Goal: Transaction & Acquisition: Book appointment/travel/reservation

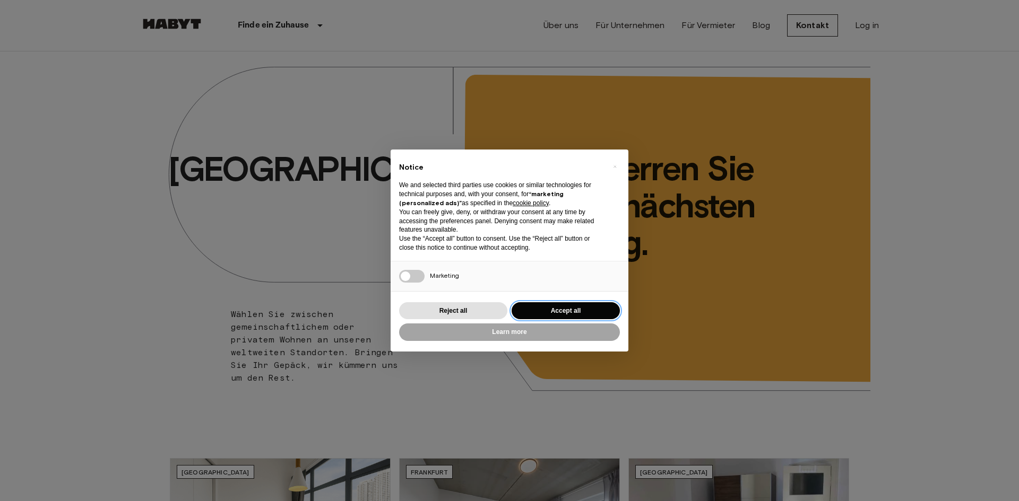
click at [595, 316] on button "Accept all" at bounding box center [565, 311] width 108 height 18
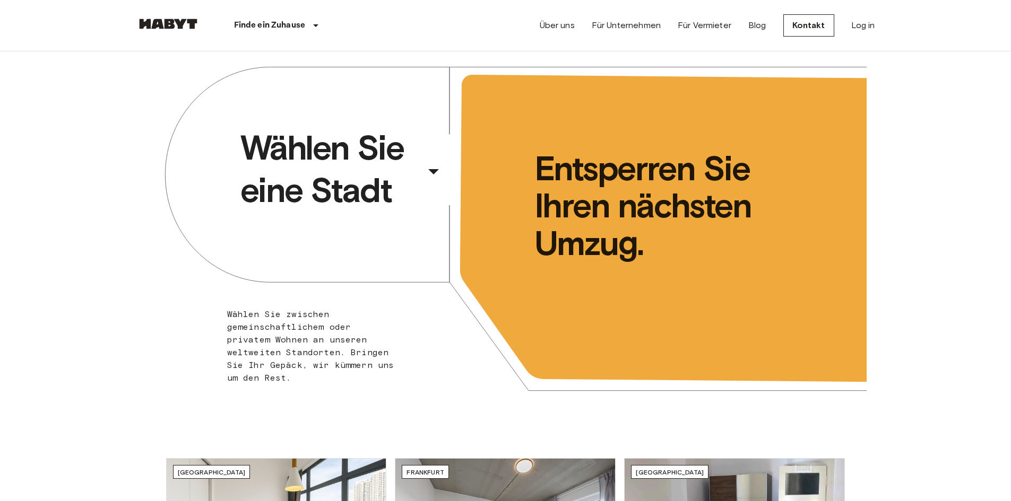
click at [433, 173] on div "​" at bounding box center [447, 180] width 109 height 22
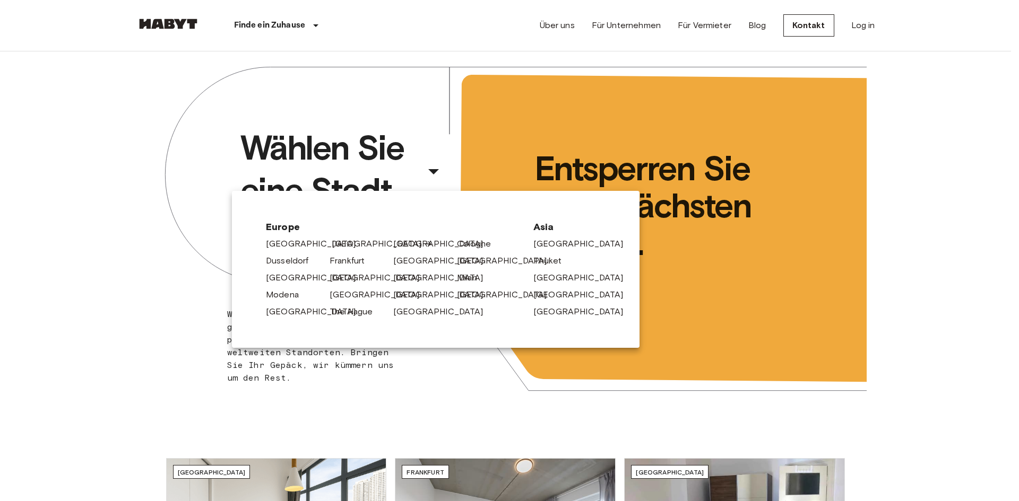
click at [343, 245] on link "[GEOGRAPHIC_DATA]" at bounding box center [382, 244] width 101 height 13
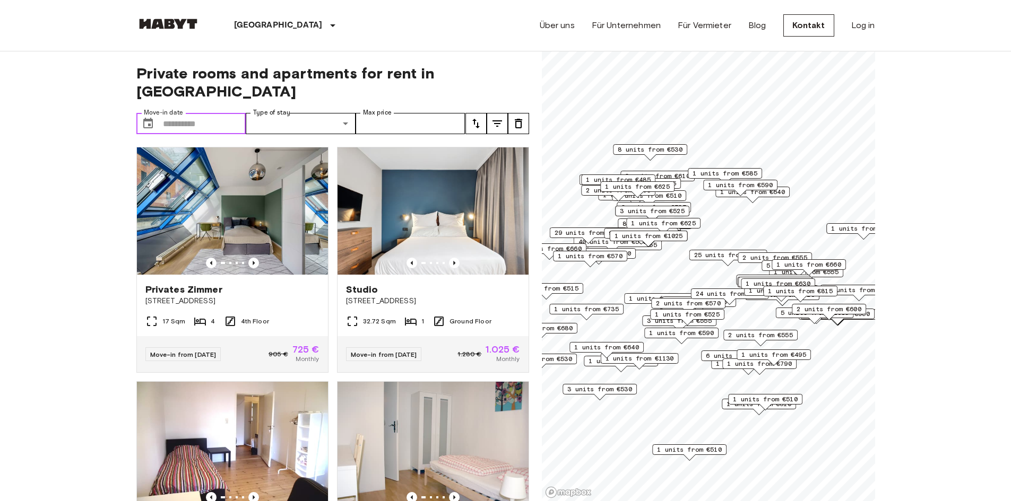
click at [168, 113] on input "Move-in date" at bounding box center [204, 123] width 83 height 21
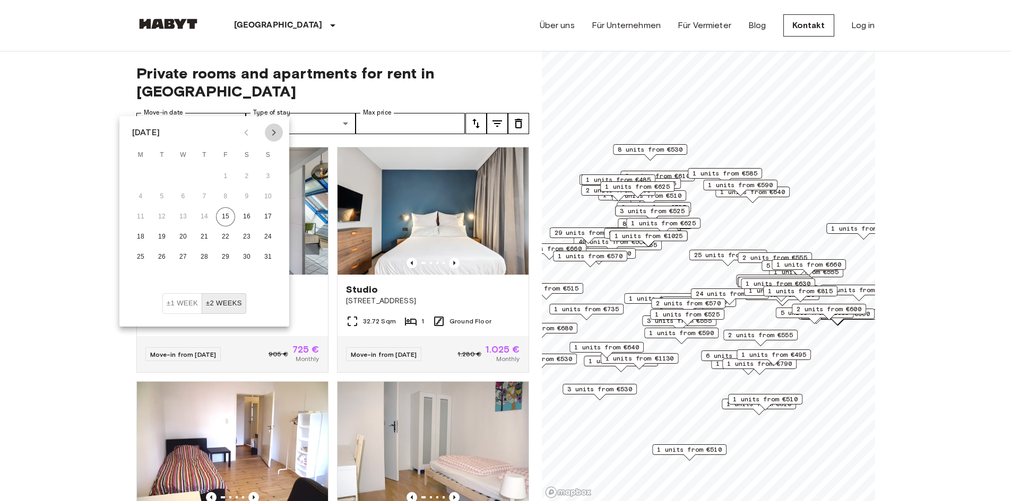
click at [272, 133] on icon "Next month" at bounding box center [273, 132] width 13 height 13
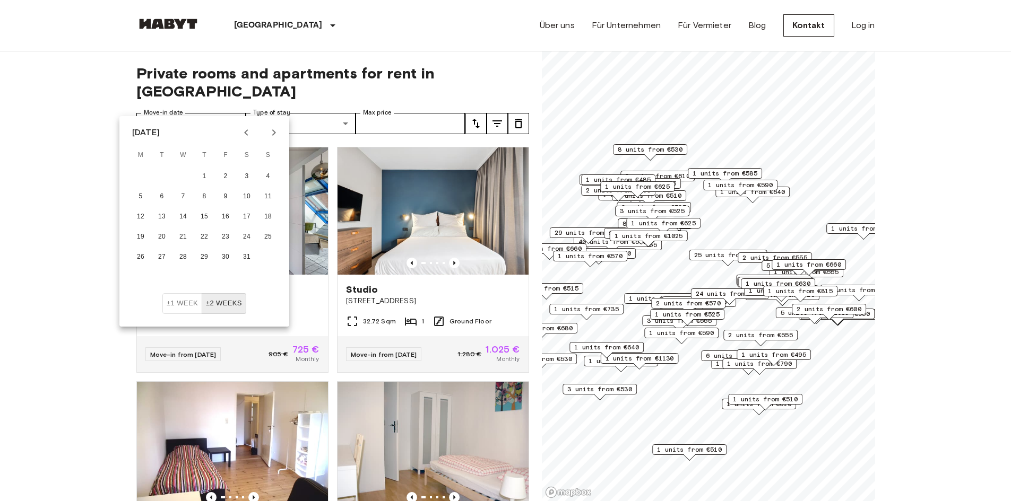
click at [272, 133] on icon "Next month" at bounding box center [273, 132] width 13 height 13
click at [263, 173] on button "1" at bounding box center [267, 176] width 19 height 19
type input "**********"
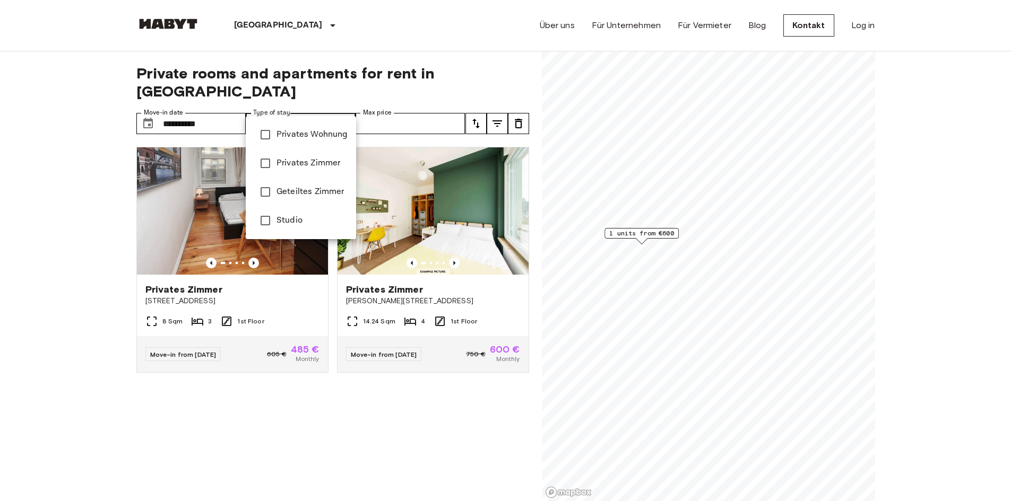
type input "******"
click at [387, 105] on div at bounding box center [509, 250] width 1019 height 501
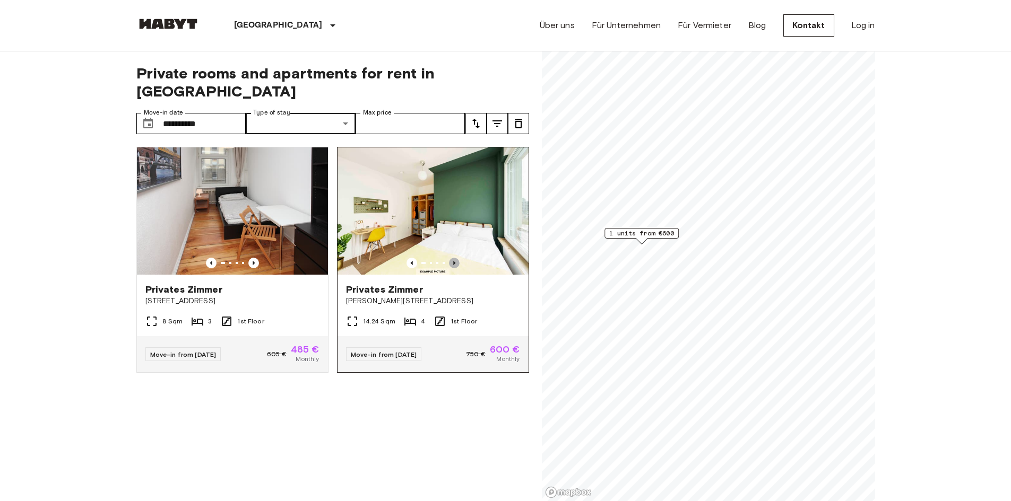
click at [449, 258] on icon "Previous image" at bounding box center [454, 263] width 11 height 11
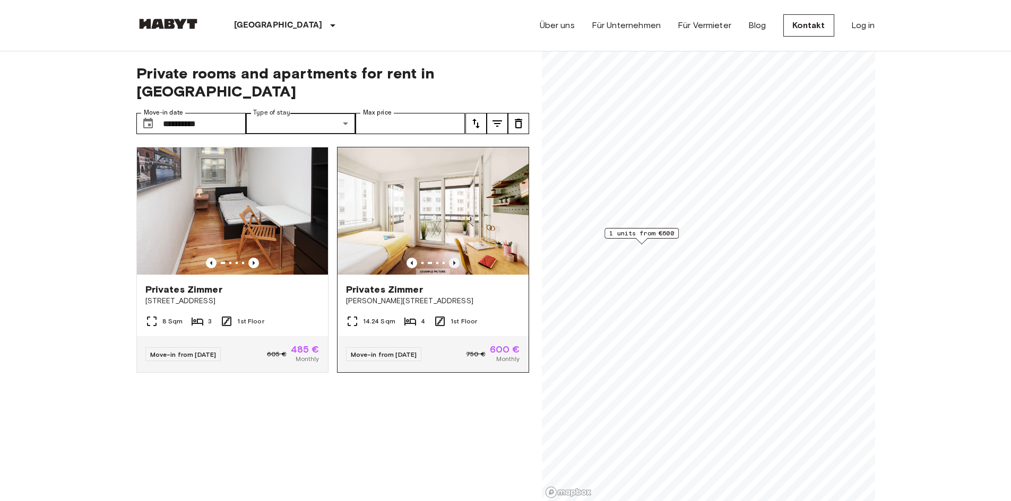
click at [449, 258] on icon "Previous image" at bounding box center [454, 263] width 11 height 11
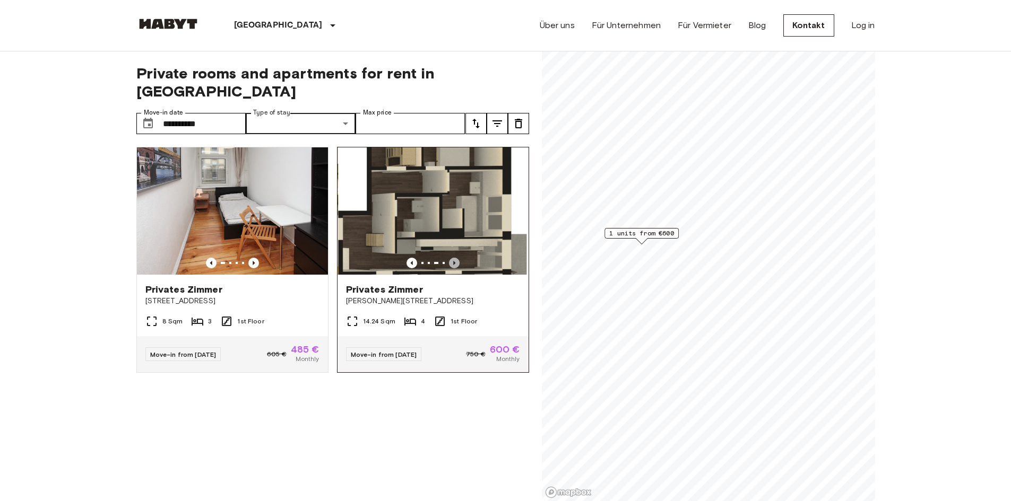
click at [449, 258] on icon "Previous image" at bounding box center [454, 263] width 11 height 11
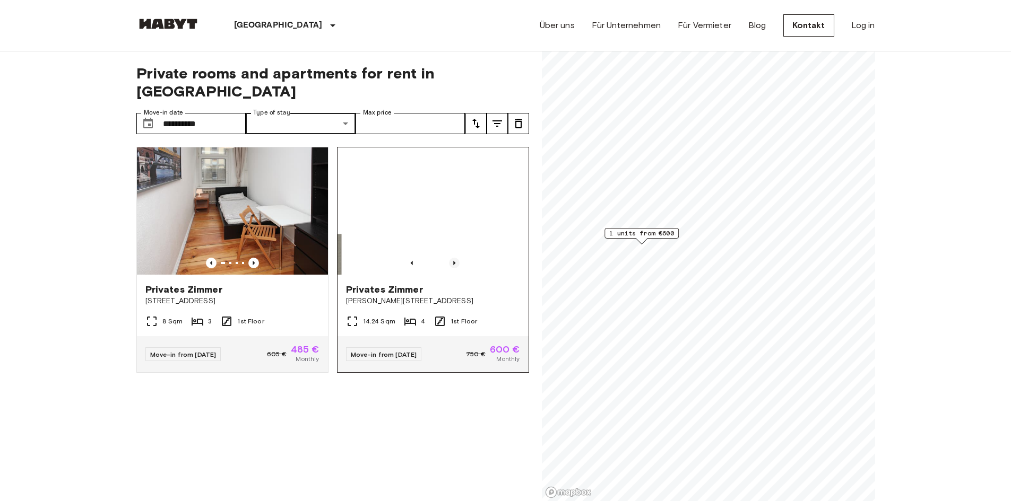
click at [449, 258] on icon "Previous image" at bounding box center [454, 263] width 11 height 11
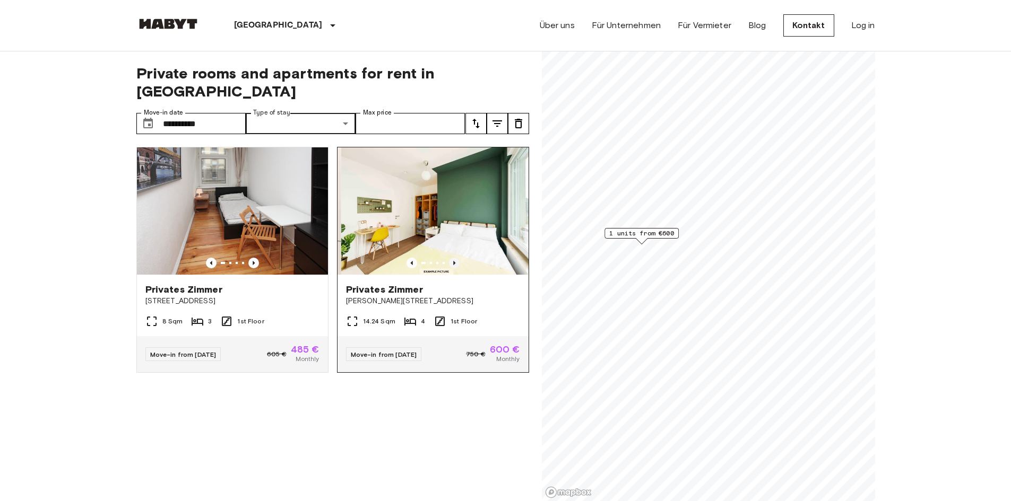
click at [449, 258] on icon "Previous image" at bounding box center [454, 263] width 11 height 11
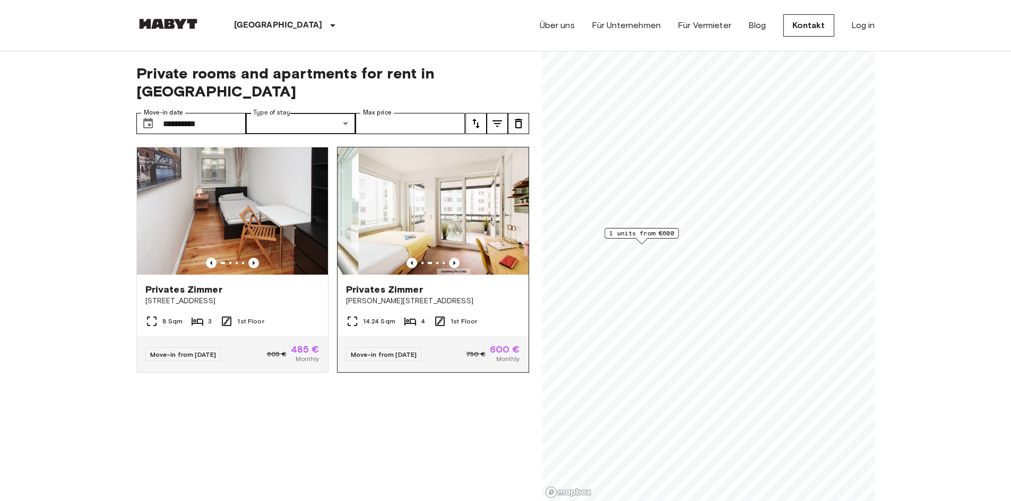
click at [410, 191] on img at bounding box center [453, 210] width 191 height 127
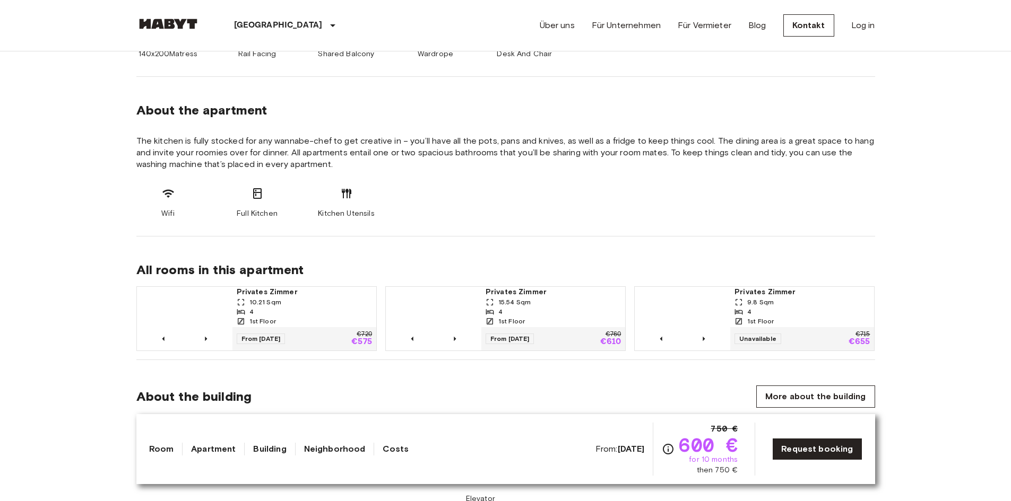
scroll to position [531, 0]
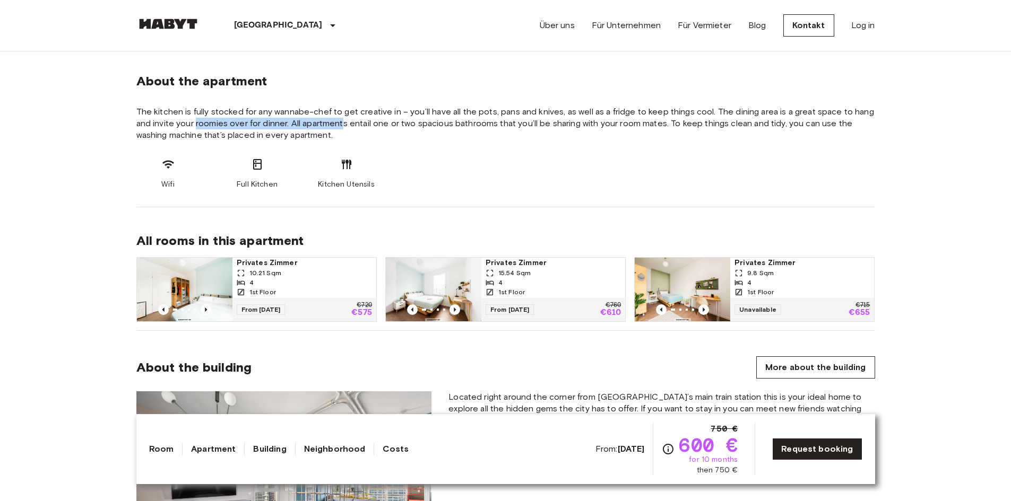
drag, startPoint x: 196, startPoint y: 118, endPoint x: 343, endPoint y: 123, distance: 146.5
click at [343, 123] on span "The kitchen is fully stocked for any wannabe-chef to get creative in – you’ll h…" at bounding box center [505, 123] width 739 height 35
click at [412, 160] on div "Wifi Full Kitchen Kitchen Utensils" at bounding box center [505, 174] width 739 height 32
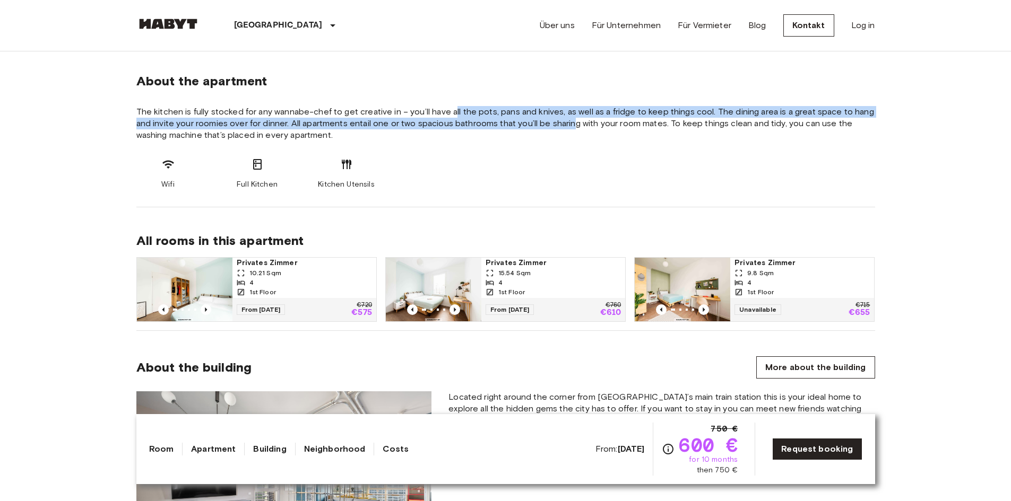
drag, startPoint x: 455, startPoint y: 107, endPoint x: 577, endPoint y: 126, distance: 123.6
click at [577, 126] on span "The kitchen is fully stocked for any wannabe-chef to get creative in – you’ll h…" at bounding box center [505, 123] width 739 height 35
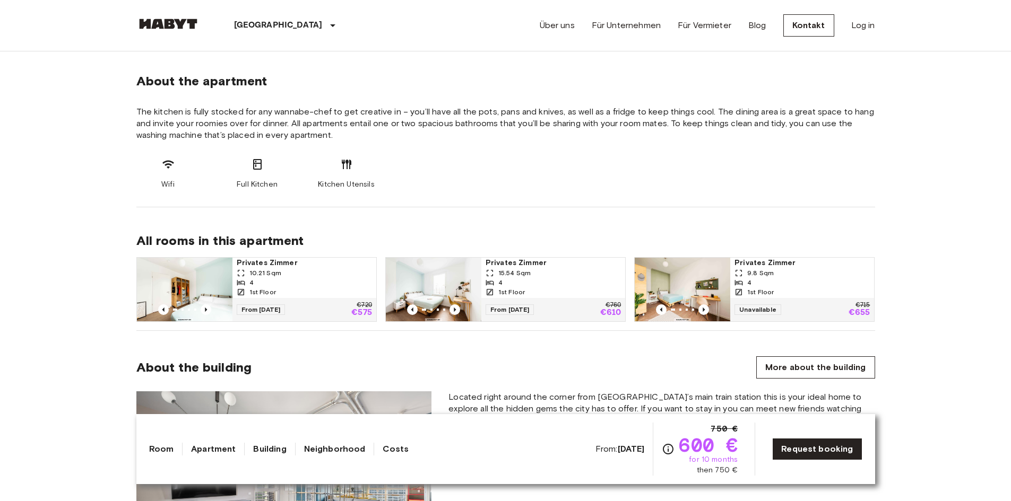
click at [545, 160] on div "Wifi Full Kitchen Kitchen Utensils" at bounding box center [505, 174] width 739 height 32
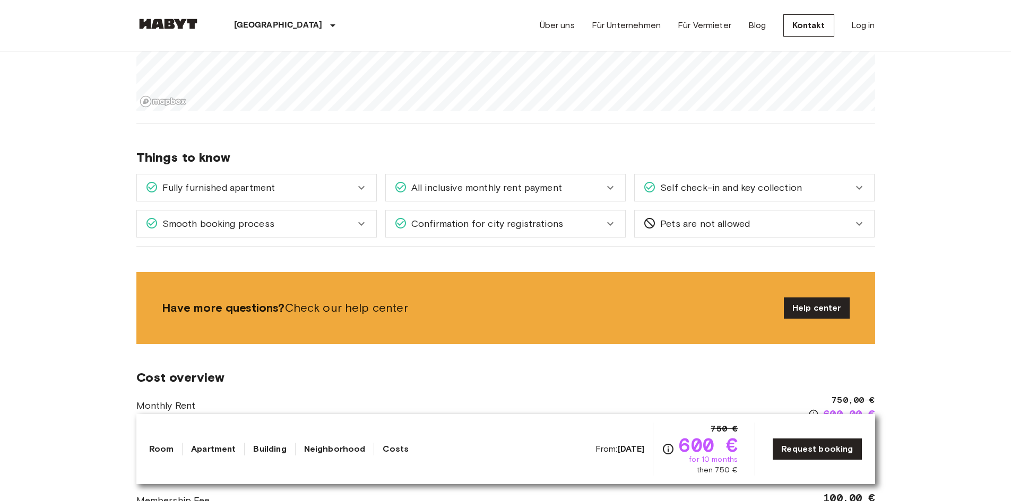
scroll to position [1273, 0]
click at [459, 227] on span "Confirmation for city registrations" at bounding box center [485, 223] width 156 height 14
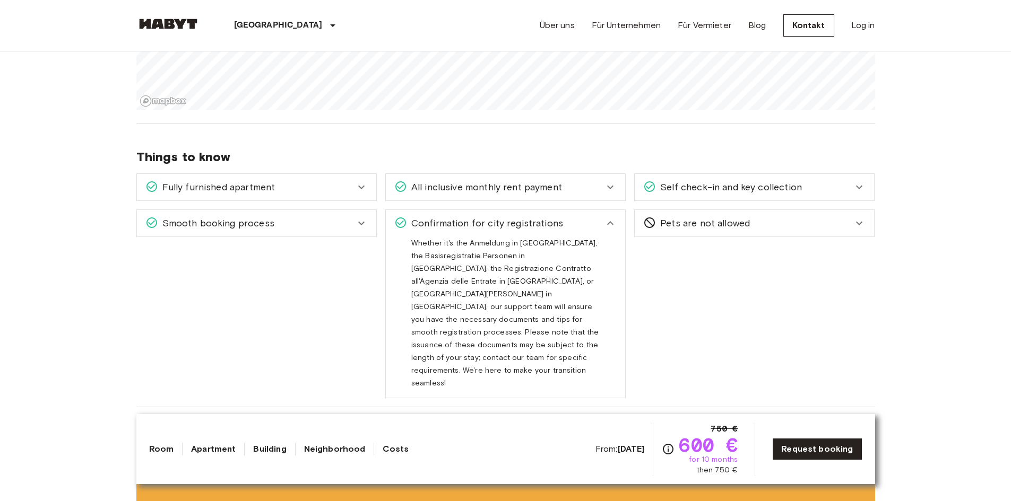
click at [459, 227] on span "Confirmation for city registrations" at bounding box center [485, 223] width 156 height 14
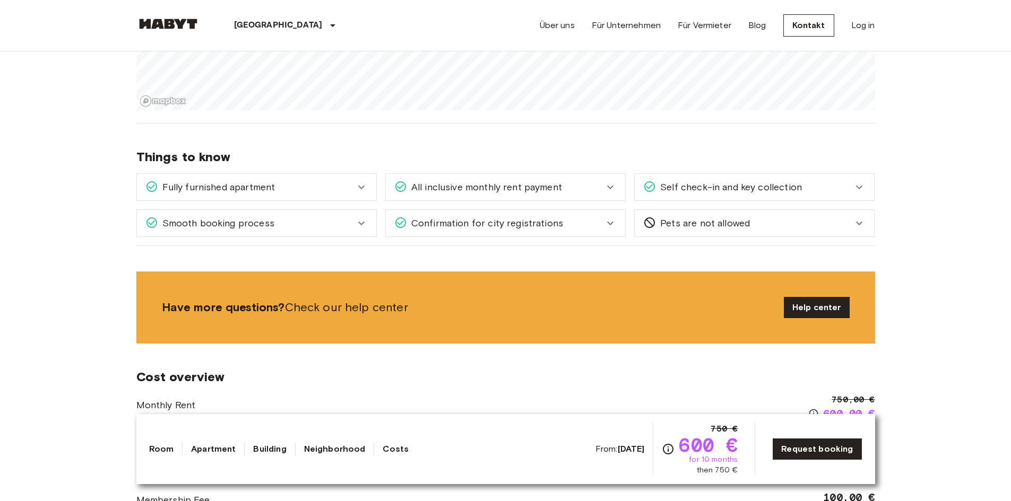
click at [459, 227] on span "Confirmation for city registrations" at bounding box center [485, 223] width 156 height 14
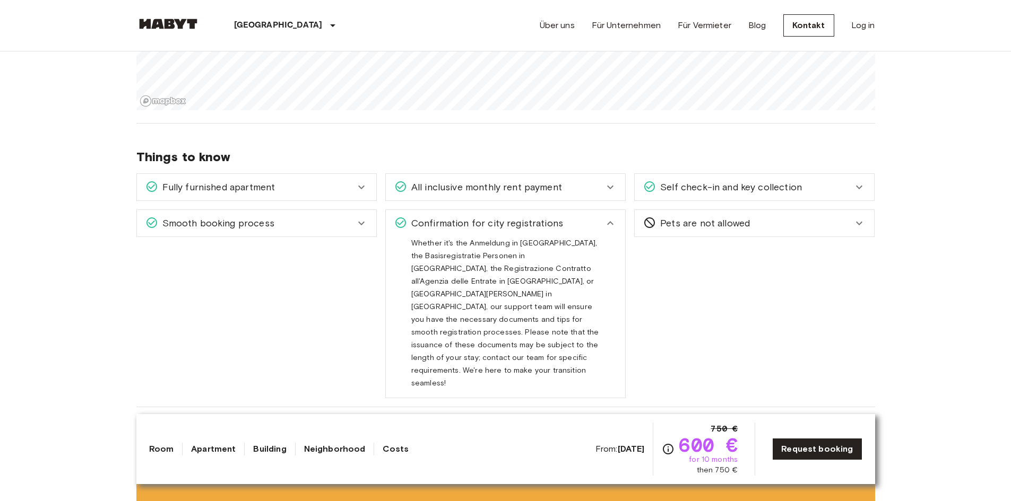
click at [250, 223] on span "Smooth booking process" at bounding box center [216, 223] width 116 height 14
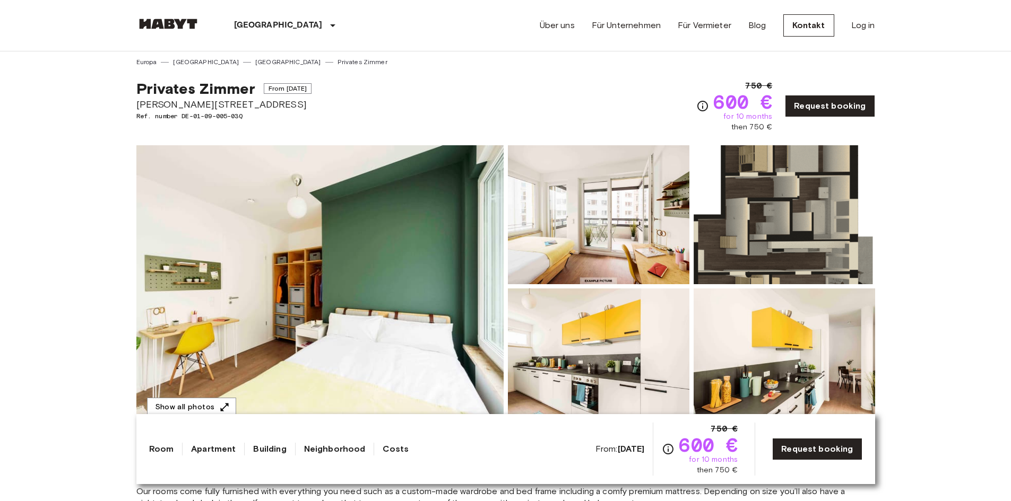
scroll to position [0, 0]
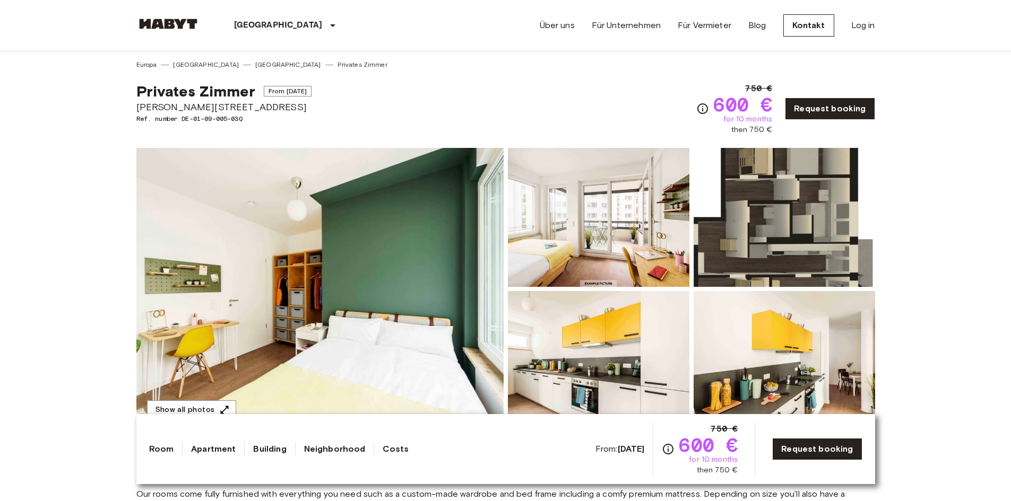
click at [335, 244] on img at bounding box center [319, 289] width 367 height 282
drag, startPoint x: 253, startPoint y: 106, endPoint x: 138, endPoint y: 105, distance: 114.1
click at [138, 105] on span "Klara-Franke-Straße 24-28" at bounding box center [224, 107] width 176 height 14
copy span "Klara-Franke-Straße 24-28"
click at [701, 22] on link "Für Vermieter" at bounding box center [705, 25] width 54 height 13
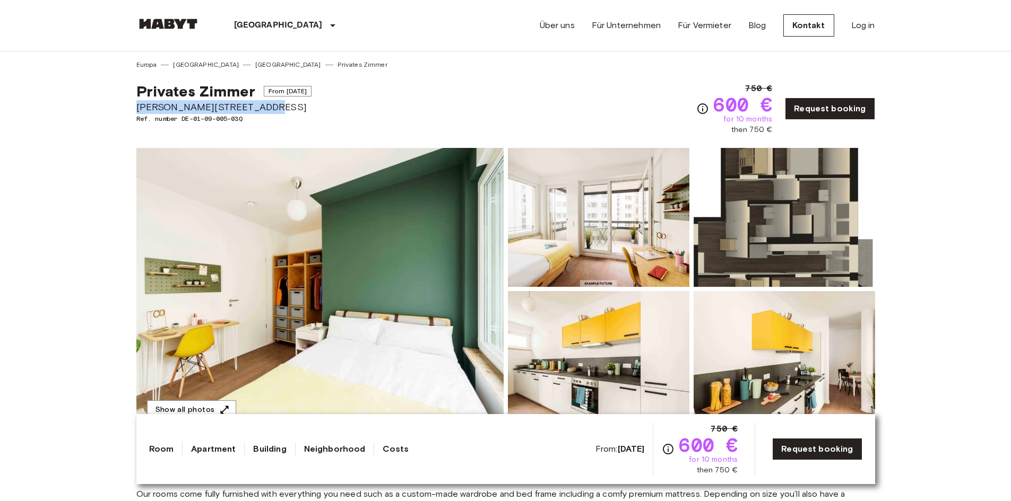
click at [488, 152] on img at bounding box center [319, 289] width 367 height 282
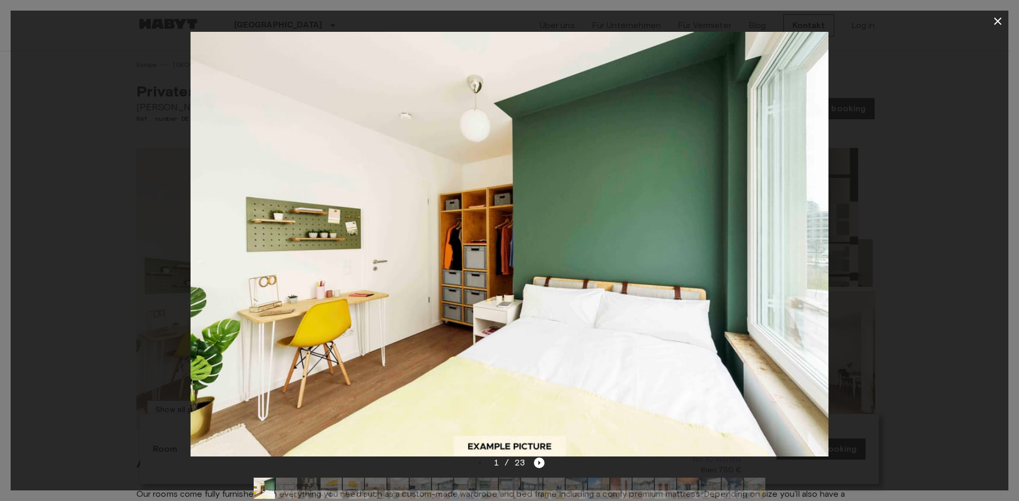
click at [97, 273] on div at bounding box center [509, 244] width 997 height 425
click at [6, 267] on div at bounding box center [509, 250] width 1019 height 501
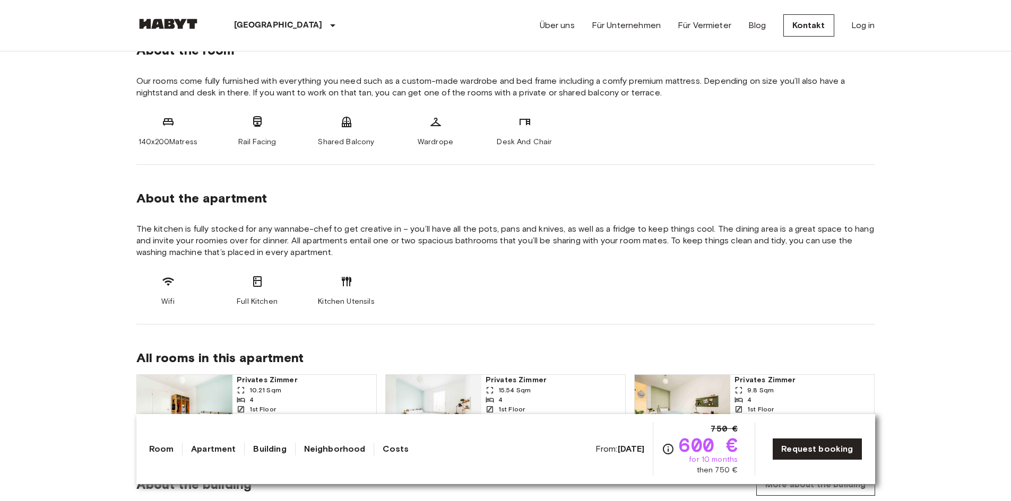
scroll to position [424, 0]
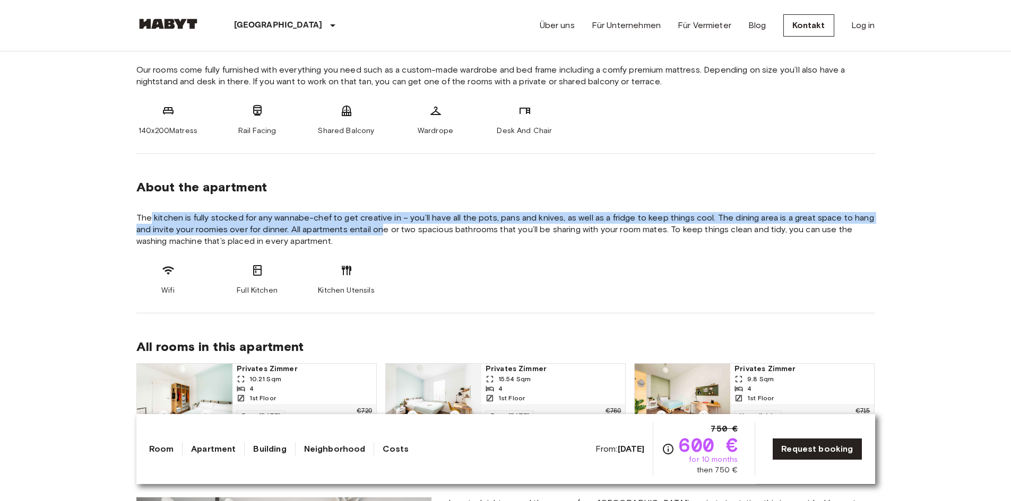
drag, startPoint x: 151, startPoint y: 215, endPoint x: 383, endPoint y: 227, distance: 232.7
click at [383, 227] on span "The kitchen is fully stocked for any wannabe-chef to get creative in – you’ll h…" at bounding box center [505, 229] width 739 height 35
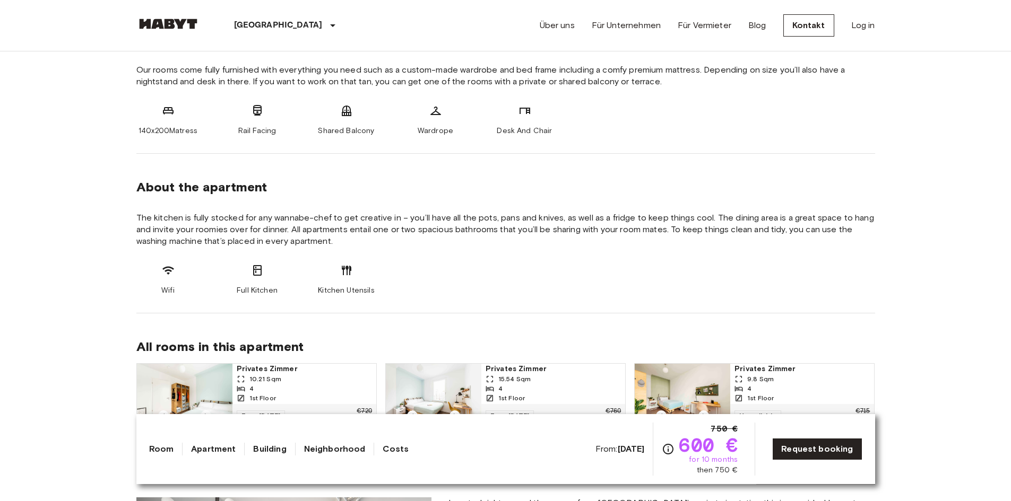
click at [411, 247] on span "The kitchen is fully stocked for any wannabe-chef to get creative in – you’ll h…" at bounding box center [505, 229] width 739 height 35
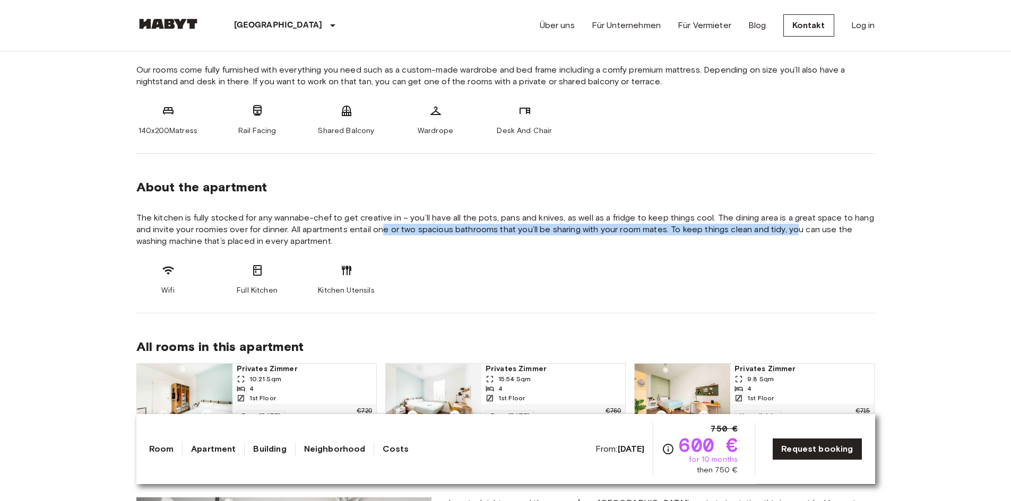
drag, startPoint x: 384, startPoint y: 227, endPoint x: 767, endPoint y: 241, distance: 383.3
click at [797, 229] on span "The kitchen is fully stocked for any wannabe-chef to get creative in – you’ll h…" at bounding box center [505, 229] width 739 height 35
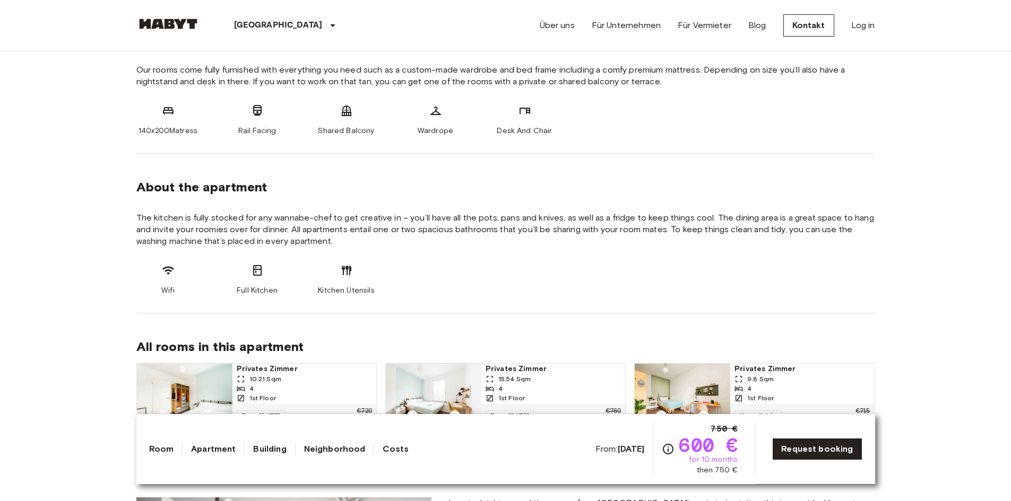
click at [746, 258] on section "About the apartment The kitchen is fully stocked for any wannabe-chef to get cr…" at bounding box center [505, 234] width 739 height 160
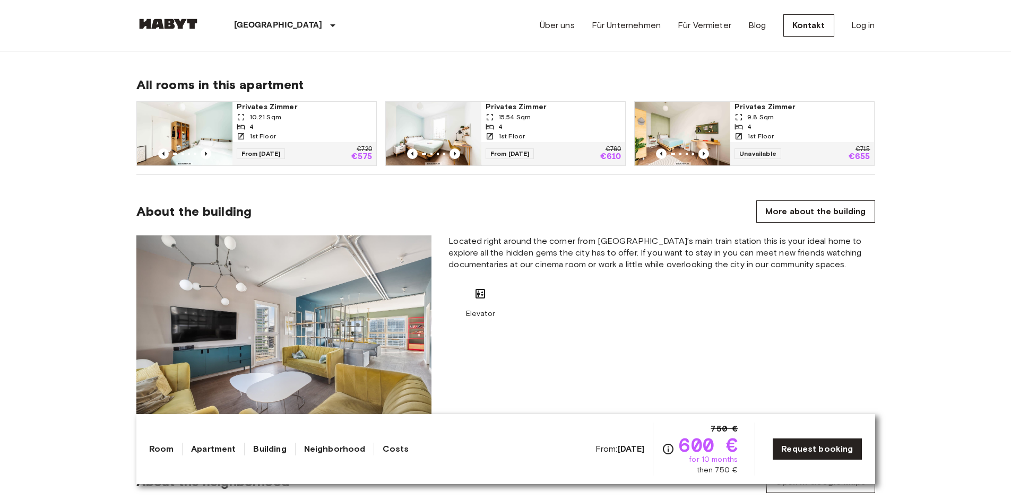
scroll to position [690, 0]
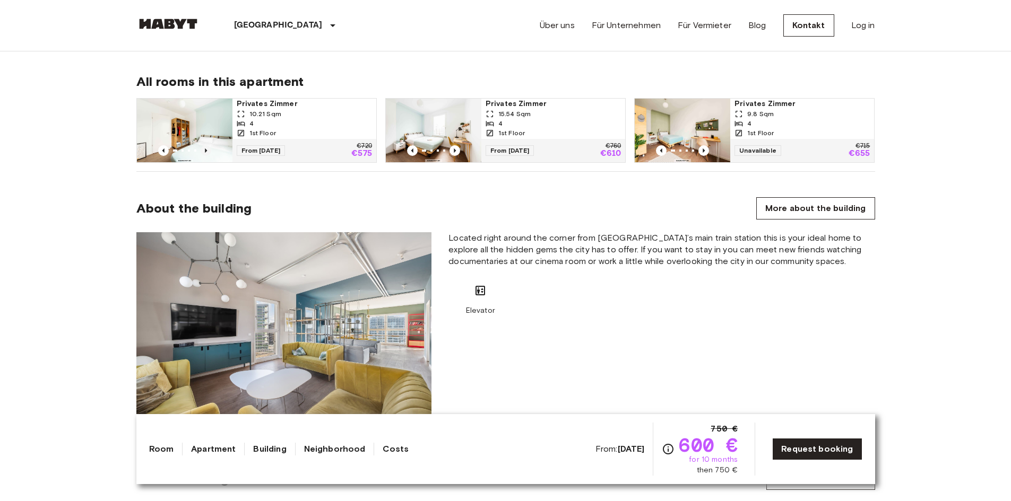
click at [204, 148] on icon "Previous image" at bounding box center [206, 150] width 11 height 11
click at [204, 149] on icon "Previous image" at bounding box center [206, 150] width 11 height 11
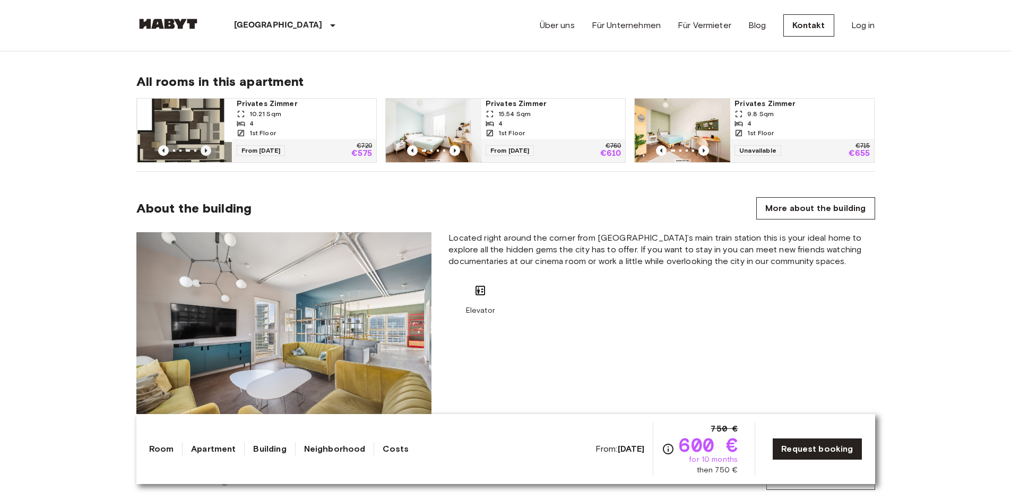
click at [204, 150] on icon "Previous image" at bounding box center [206, 150] width 11 height 11
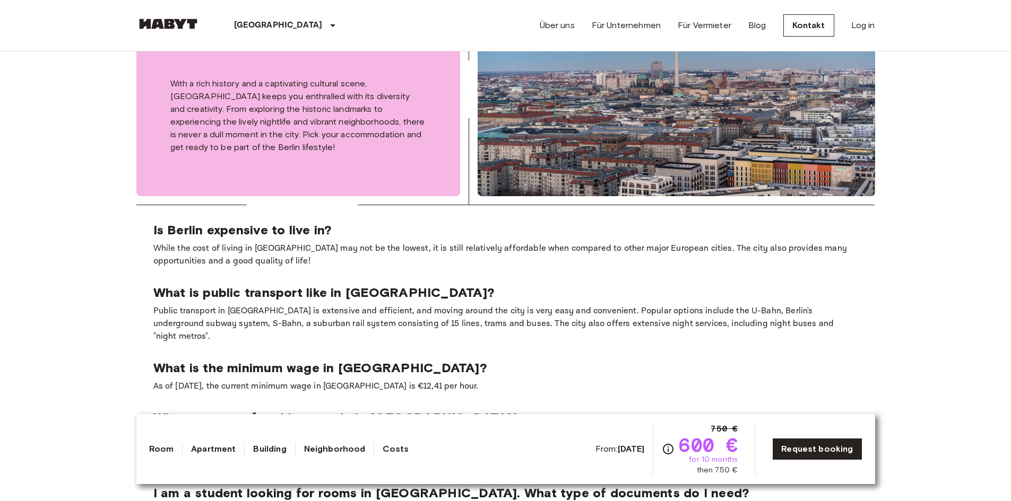
scroll to position [2069, 0]
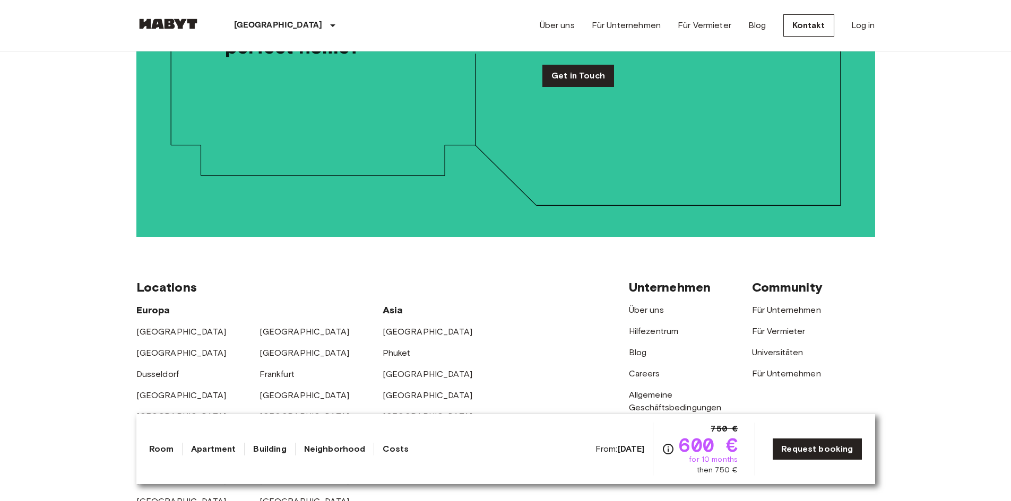
click at [160, 447] on link "Room" at bounding box center [161, 449] width 25 height 13
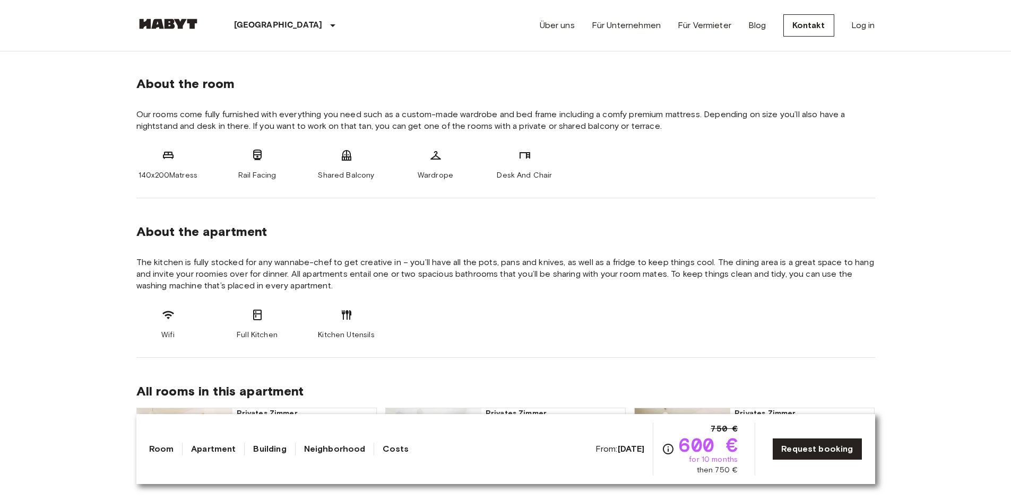
scroll to position [379, 0]
click at [184, 25] on img at bounding box center [168, 24] width 64 height 11
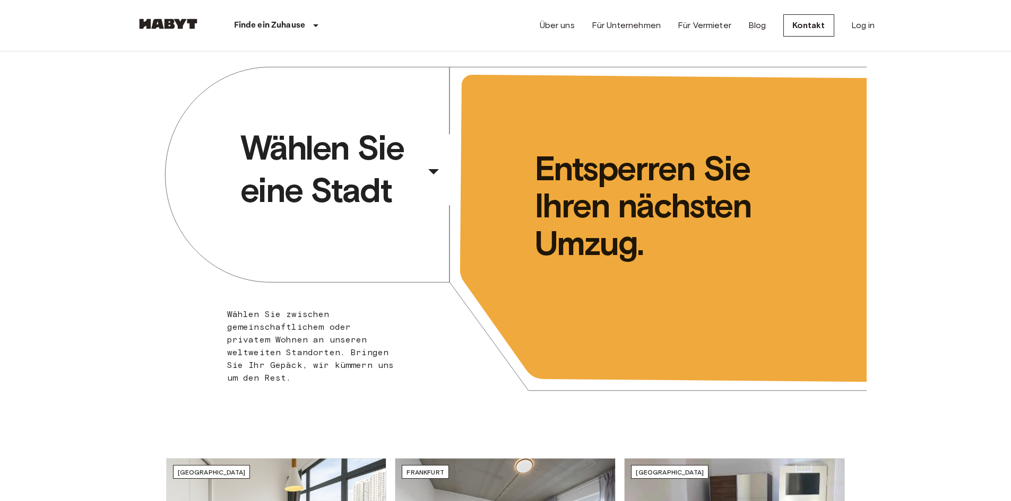
click at [404, 197] on span "Wählen Sie eine Stadt" at bounding box center [330, 169] width 180 height 85
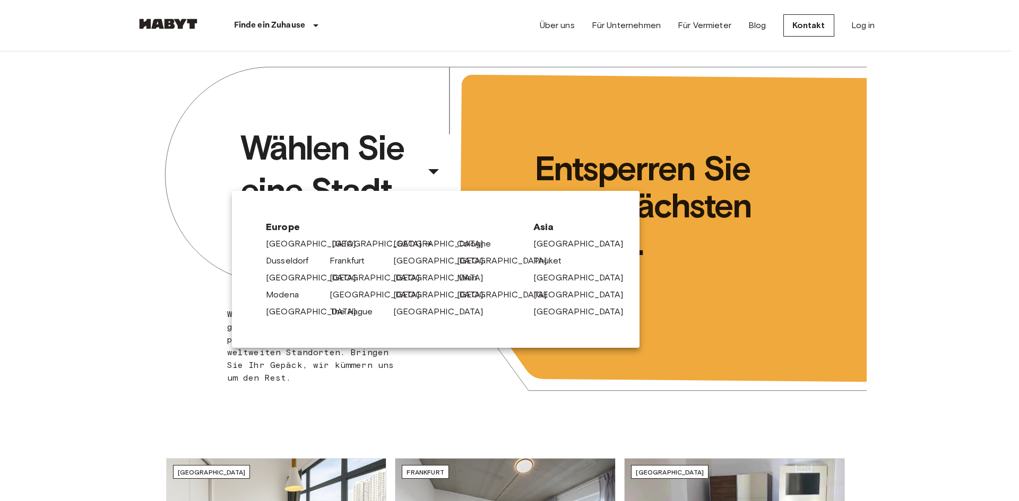
click at [347, 238] on link "[GEOGRAPHIC_DATA]" at bounding box center [382, 244] width 101 height 13
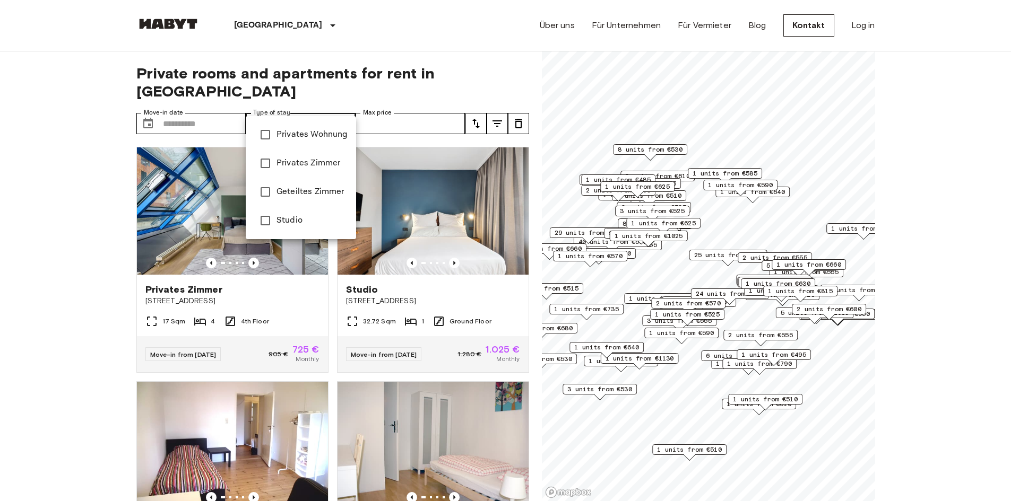
click at [308, 136] on span "Privates Wohnung" at bounding box center [311, 134] width 71 height 13
type input "**********"
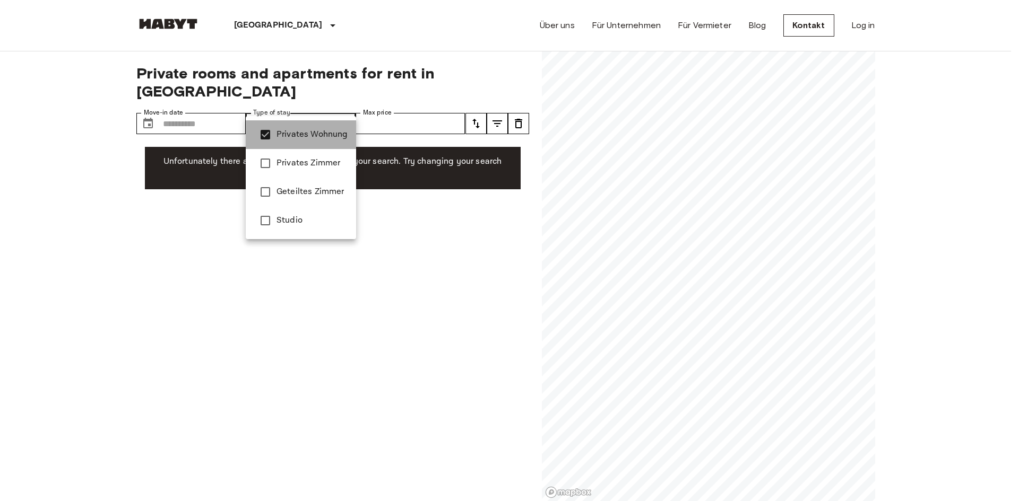
click at [308, 136] on span "Privates Wohnung" at bounding box center [311, 134] width 71 height 13
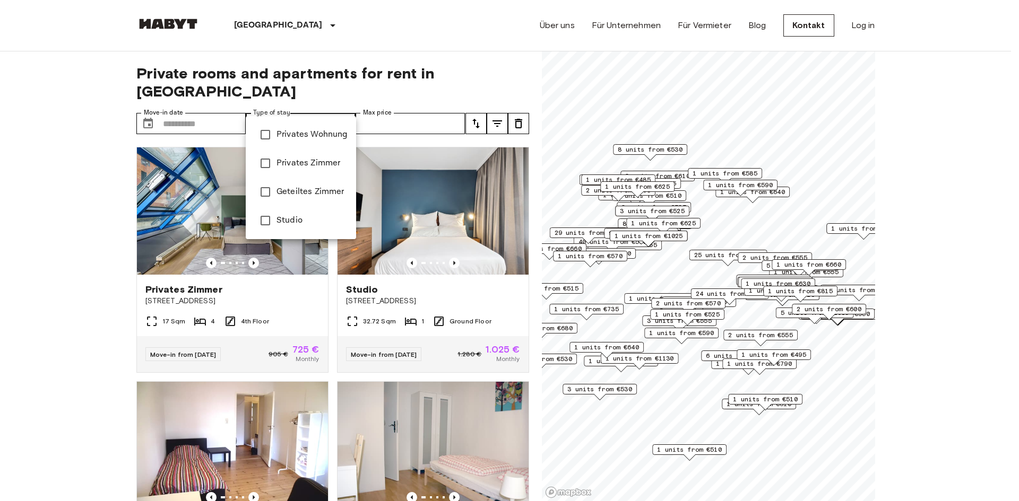
type input "**********"
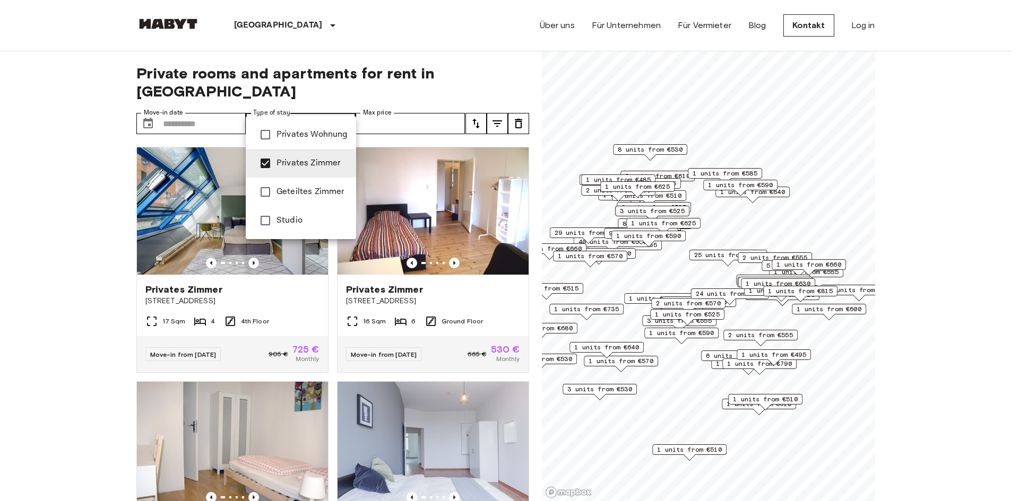
click at [194, 106] on div at bounding box center [509, 250] width 1019 height 501
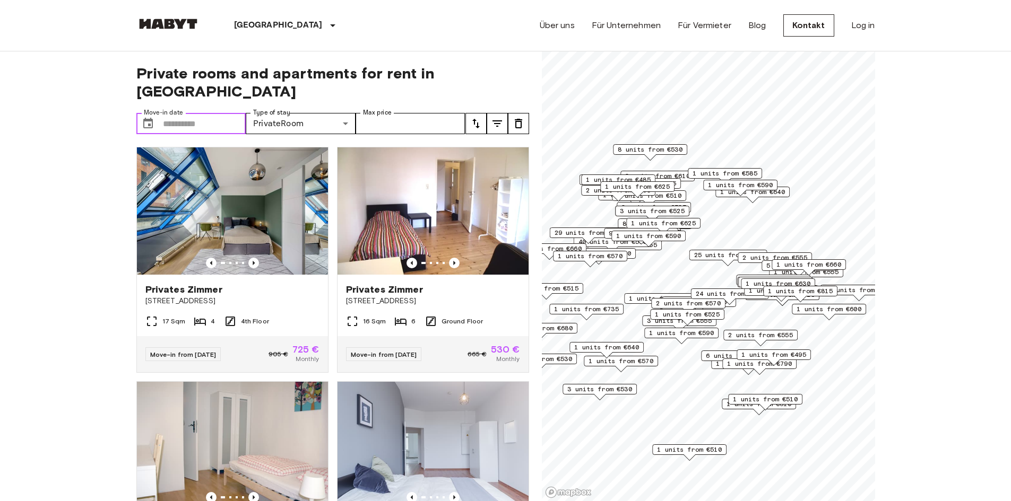
click at [222, 113] on input "Move-in date" at bounding box center [204, 123] width 83 height 21
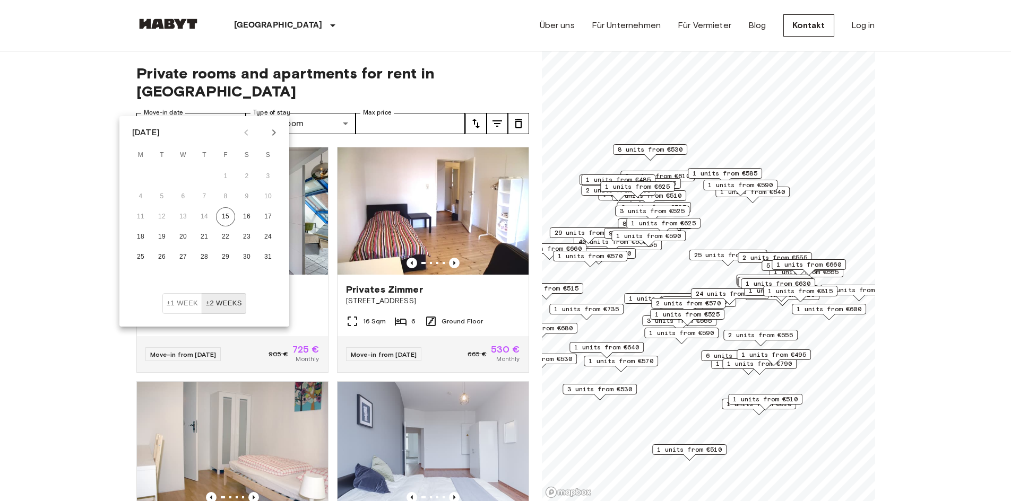
click at [271, 134] on icon "Next month" at bounding box center [273, 132] width 13 height 13
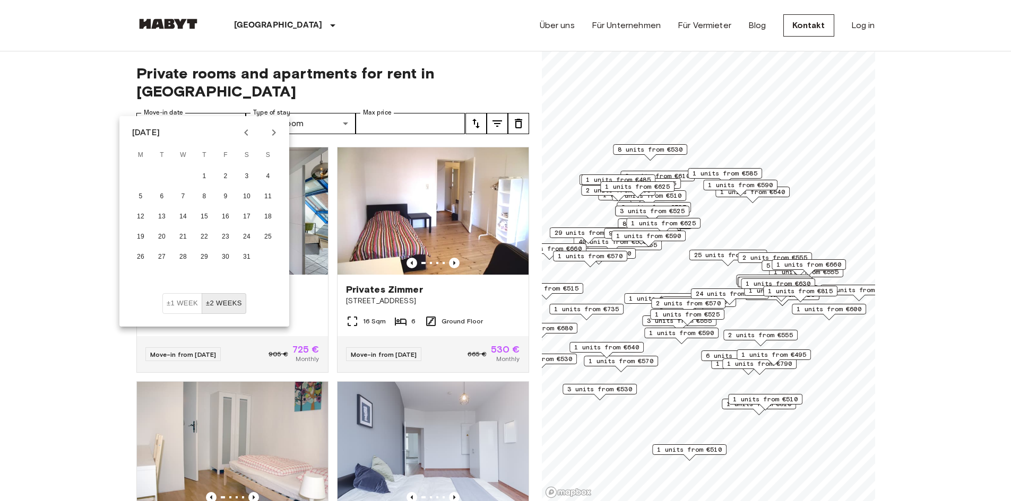
click at [271, 134] on icon "Next month" at bounding box center [273, 132] width 13 height 13
click at [262, 177] on button "1" at bounding box center [267, 176] width 19 height 19
type input "**********"
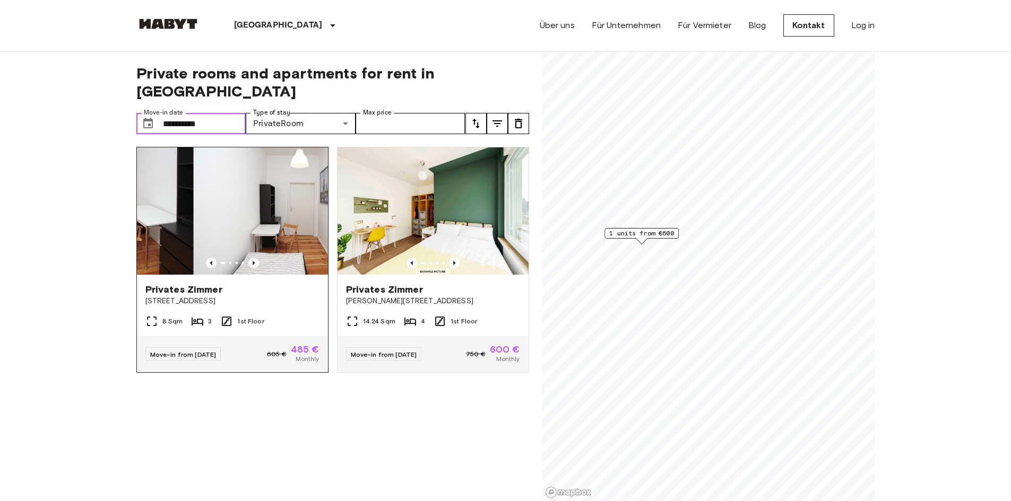
click at [141, 190] on img at bounding box center [97, 210] width 191 height 127
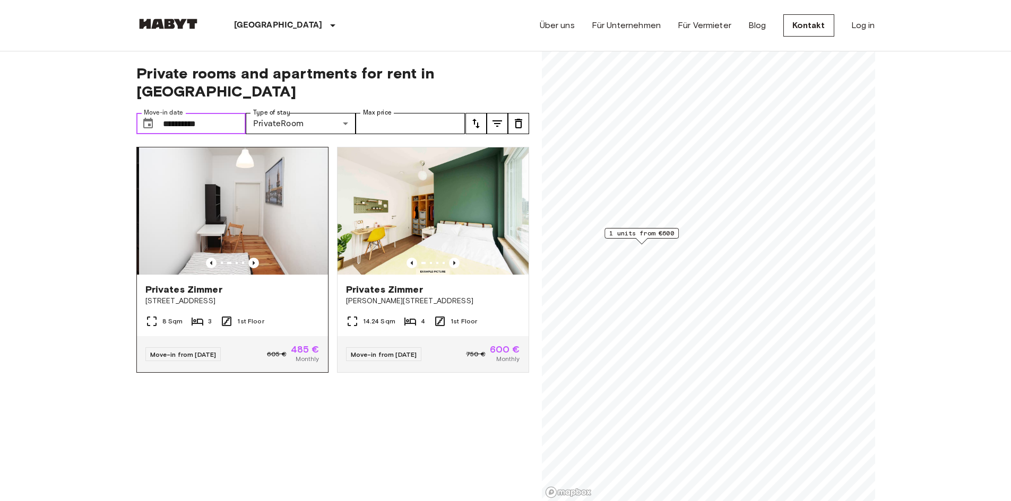
drag, startPoint x: 254, startPoint y: 202, endPoint x: 144, endPoint y: 198, distance: 110.4
click at [144, 198] on img at bounding box center [233, 210] width 191 height 127
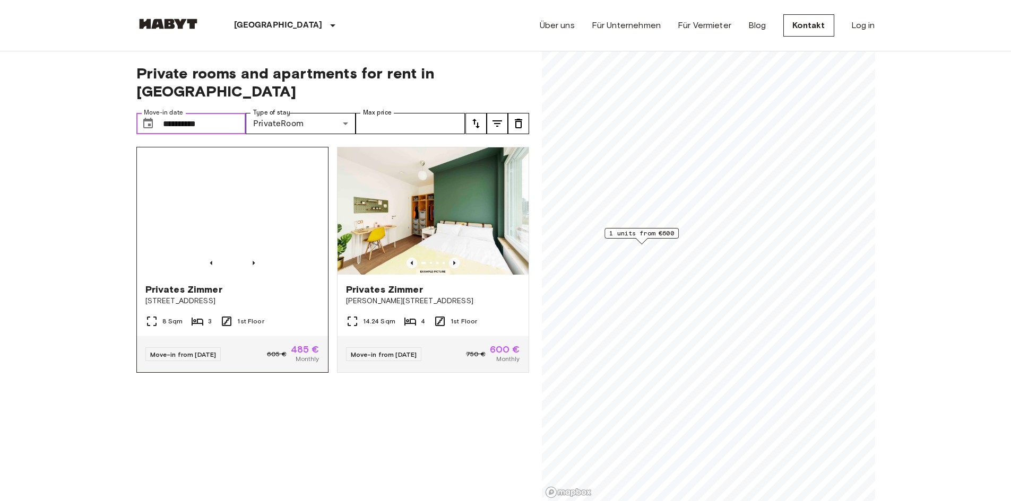
drag, startPoint x: 263, startPoint y: 201, endPoint x: 141, endPoint y: 188, distance: 123.2
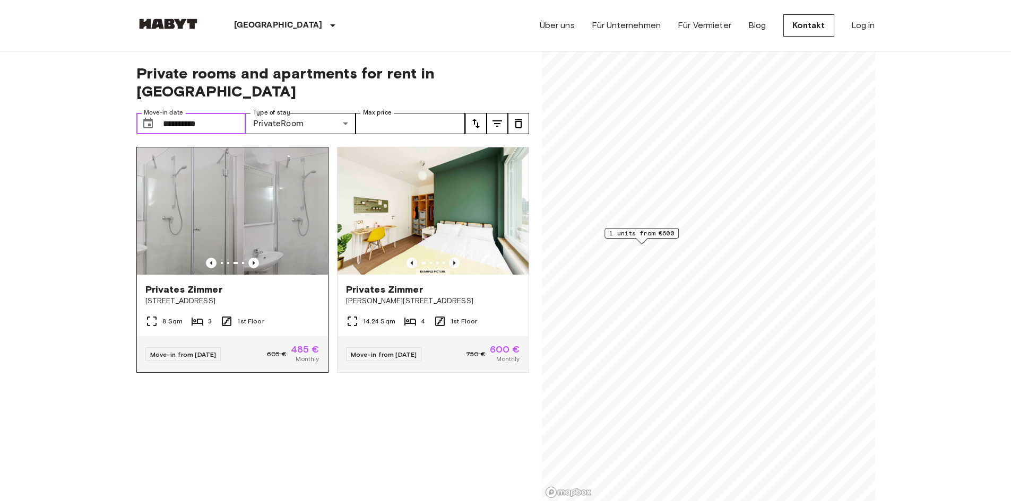
click at [141, 188] on img at bounding box center [148, 210] width 191 height 127
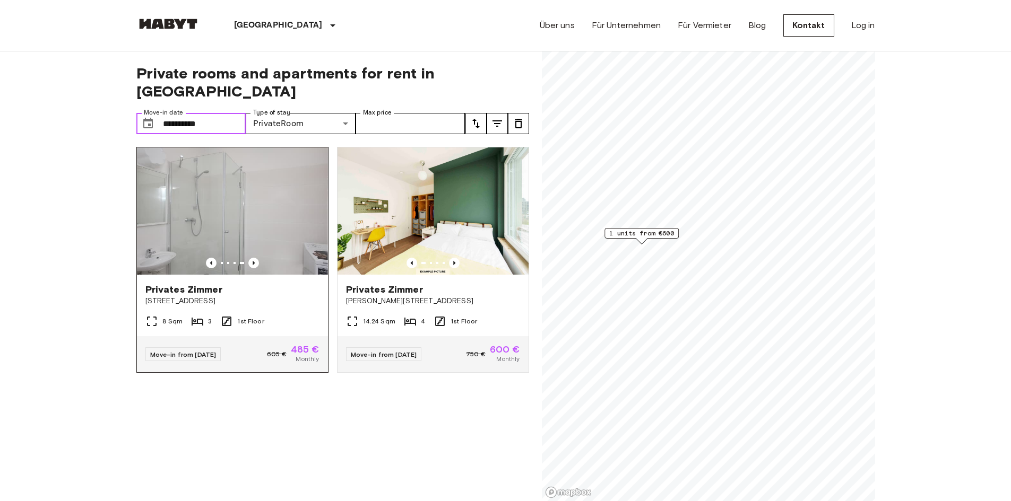
drag, startPoint x: 251, startPoint y: 204, endPoint x: 140, endPoint y: 192, distance: 112.1
click at [142, 192] on img at bounding box center [231, 210] width 191 height 127
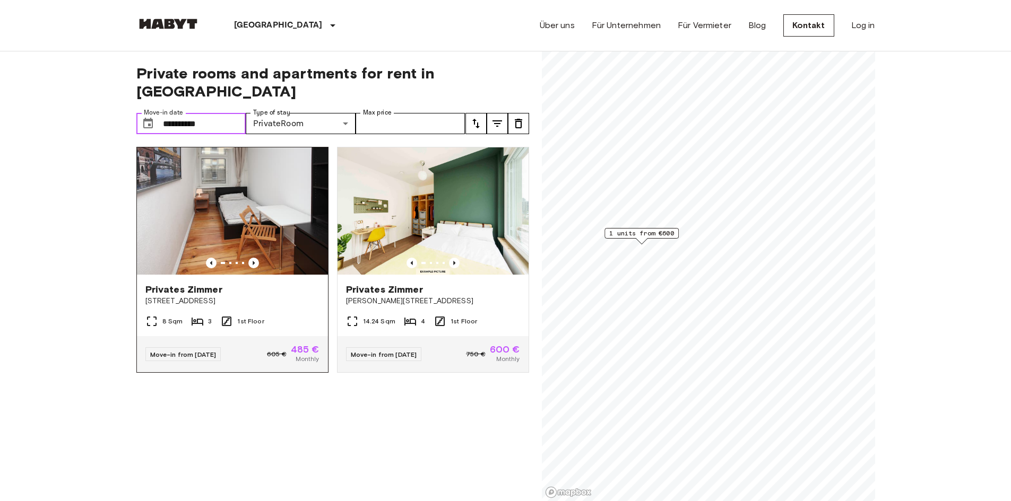
drag, startPoint x: 277, startPoint y: 203, endPoint x: 220, endPoint y: 199, distance: 58.0
click at [220, 199] on img at bounding box center [232, 210] width 191 height 127
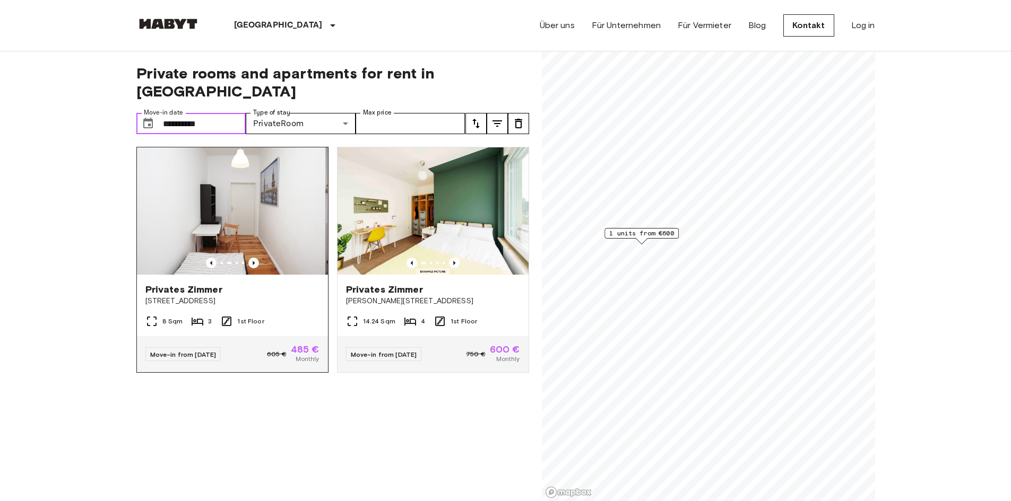
drag, startPoint x: 283, startPoint y: 204, endPoint x: 184, endPoint y: 194, distance: 99.2
click at [184, 194] on img at bounding box center [229, 210] width 191 height 127
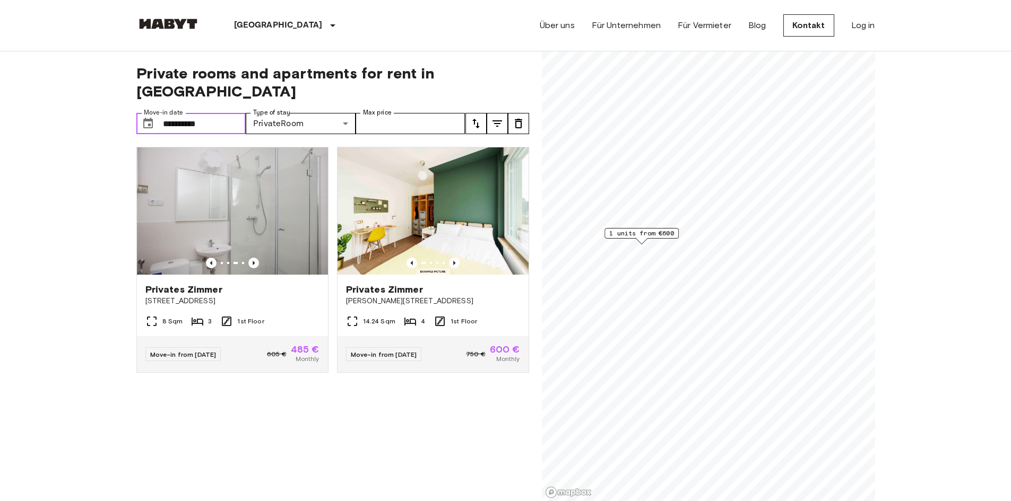
drag, startPoint x: 275, startPoint y: 207, endPoint x: 128, endPoint y: 193, distance: 147.1
click at [152, 194] on img at bounding box center [232, 210] width 191 height 127
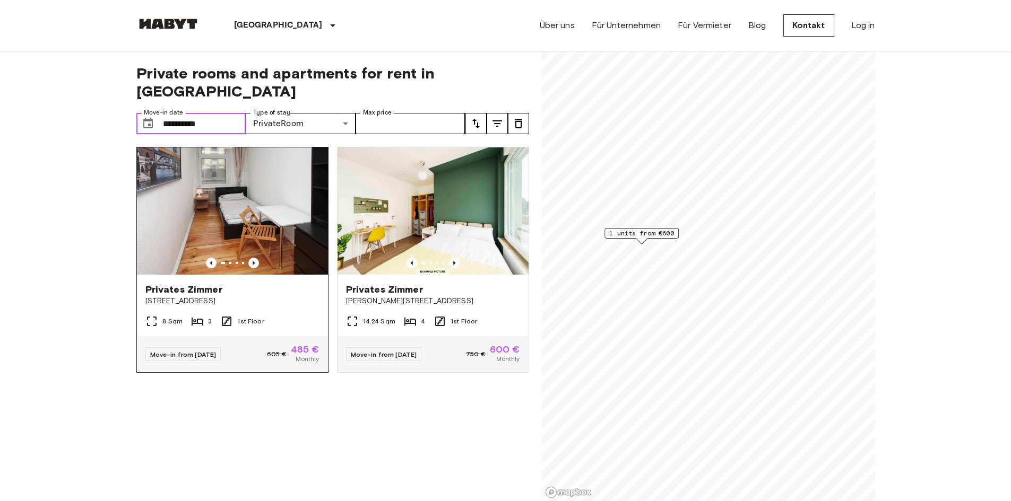
click at [148, 188] on img at bounding box center [232, 210] width 191 height 127
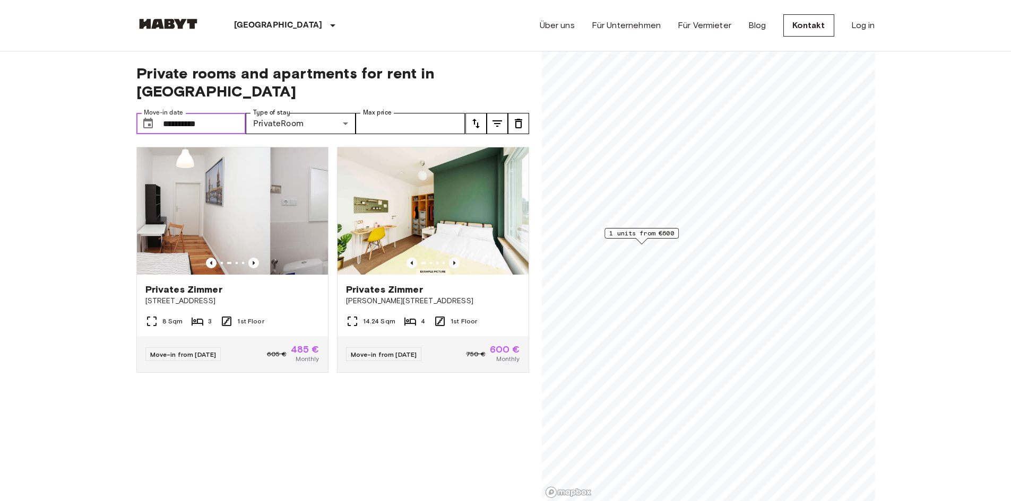
drag, startPoint x: 204, startPoint y: 188, endPoint x: 121, endPoint y: 184, distance: 83.4
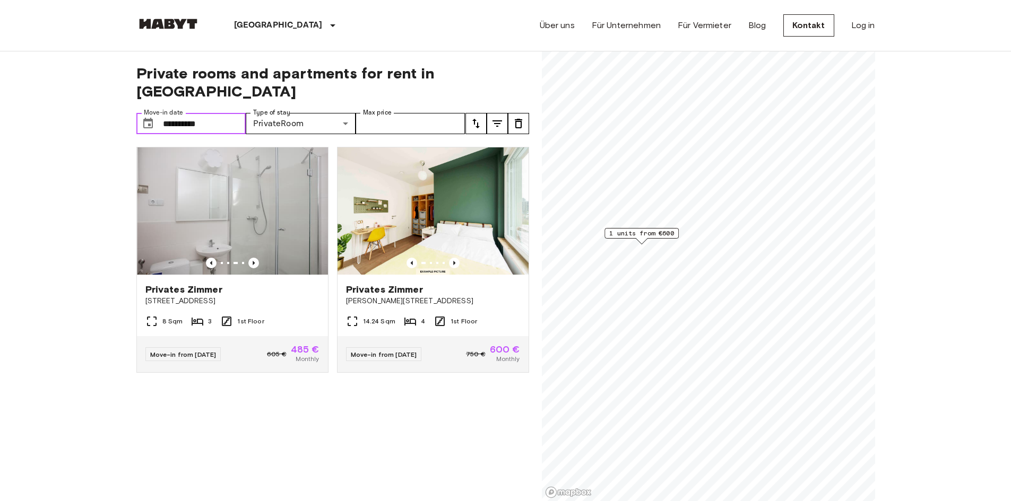
drag, startPoint x: 255, startPoint y: 199, endPoint x: 99, endPoint y: 189, distance: 156.3
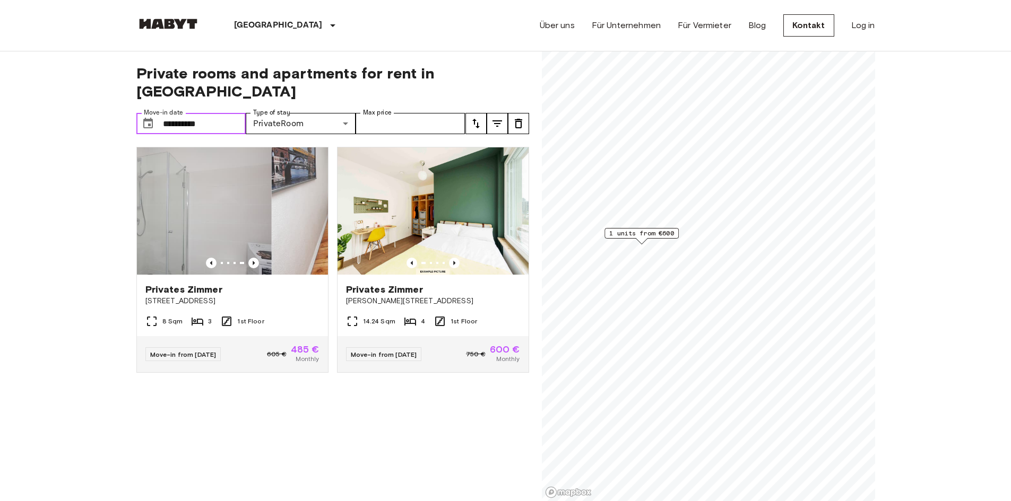
drag, startPoint x: 235, startPoint y: 193, endPoint x: 102, endPoint y: 184, distance: 132.5
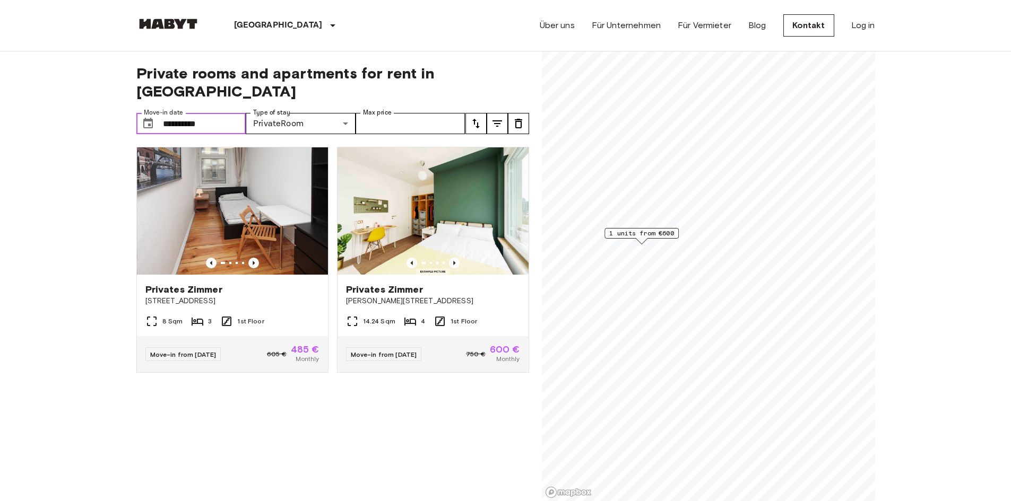
drag, startPoint x: 254, startPoint y: 195, endPoint x: 51, endPoint y: 181, distance: 203.2
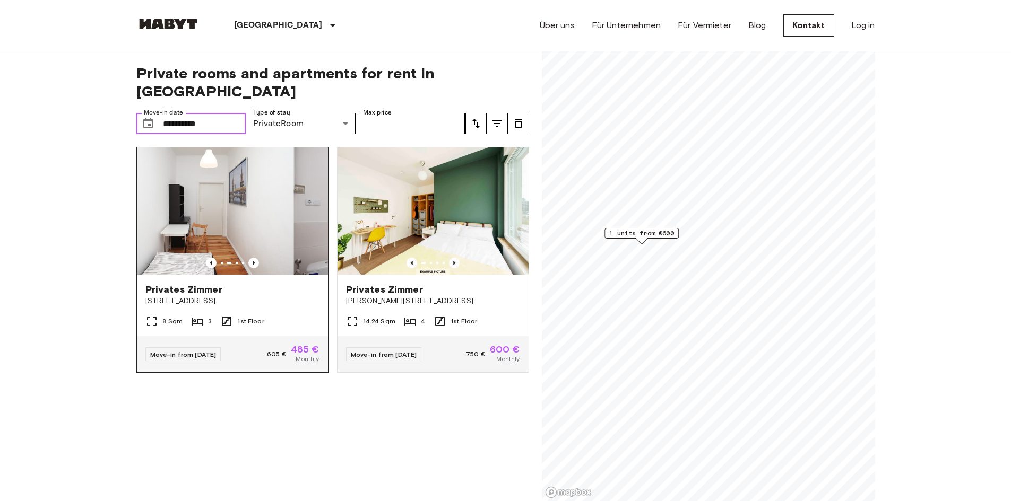
drag, startPoint x: 237, startPoint y: 194, endPoint x: 150, endPoint y: 199, distance: 87.1
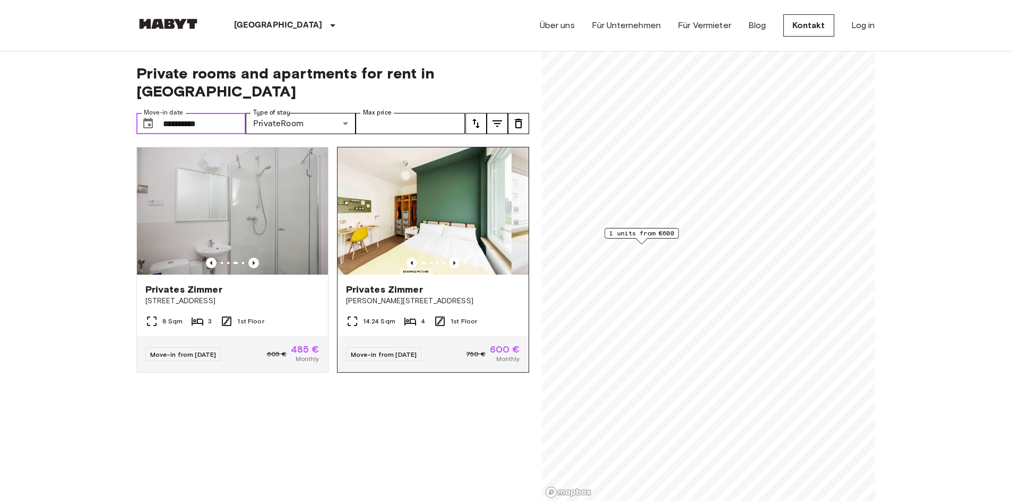
drag, startPoint x: 449, startPoint y: 186, endPoint x: 359, endPoint y: 186, distance: 90.7
click at [359, 186] on img at bounding box center [415, 210] width 191 height 127
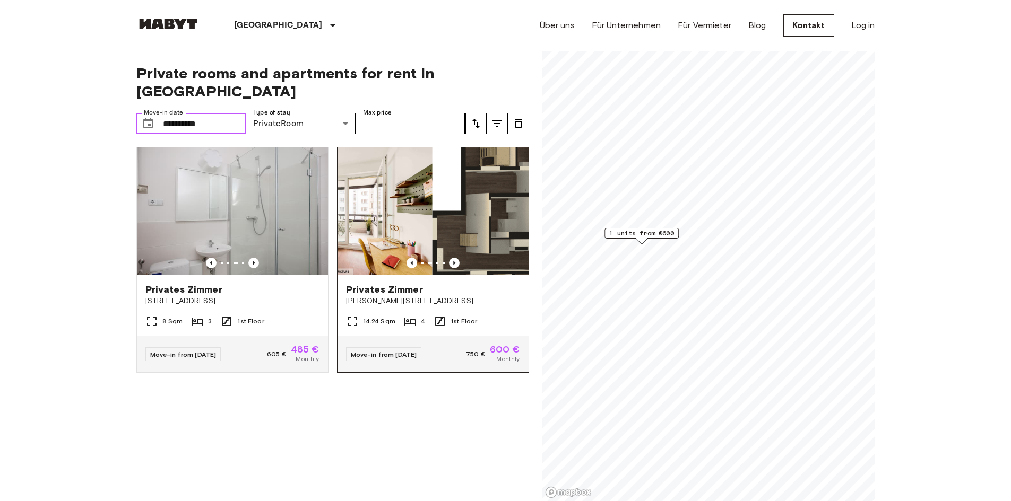
drag, startPoint x: 432, startPoint y: 188, endPoint x: 353, endPoint y: 184, distance: 78.6
click at [353, 184] on img at bounding box center [336, 210] width 191 height 127
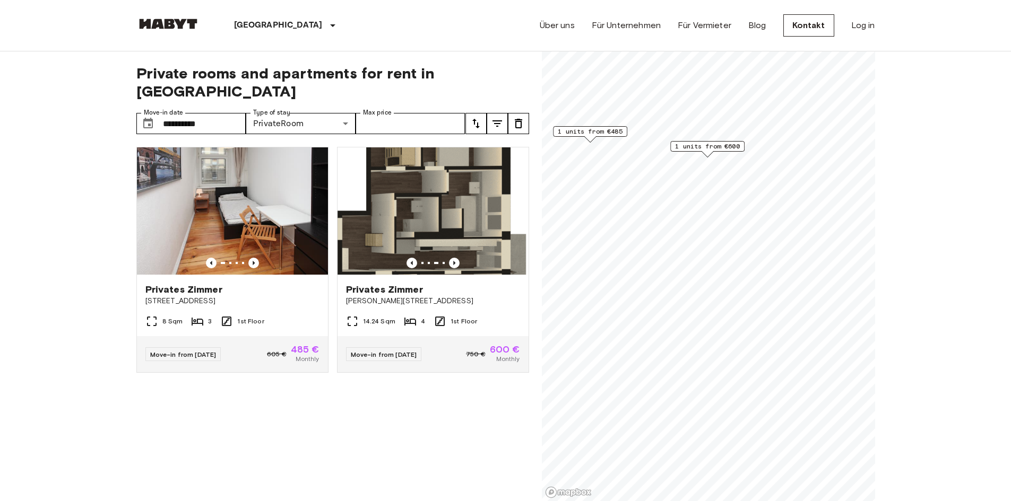
click at [536, 27] on div "Berlin Europa Amsterdam Berlin Brüssel Köln Dusseldorf Frankfurt Graz Hamburg L…" at bounding box center [505, 25] width 739 height 51
click at [561, 27] on link "Über uns" at bounding box center [557, 25] width 35 height 13
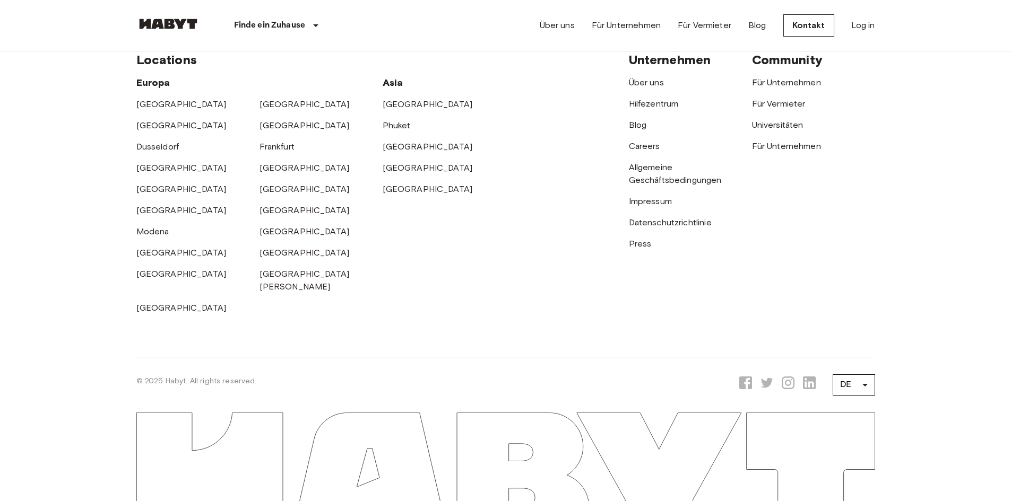
scroll to position [3580, 0]
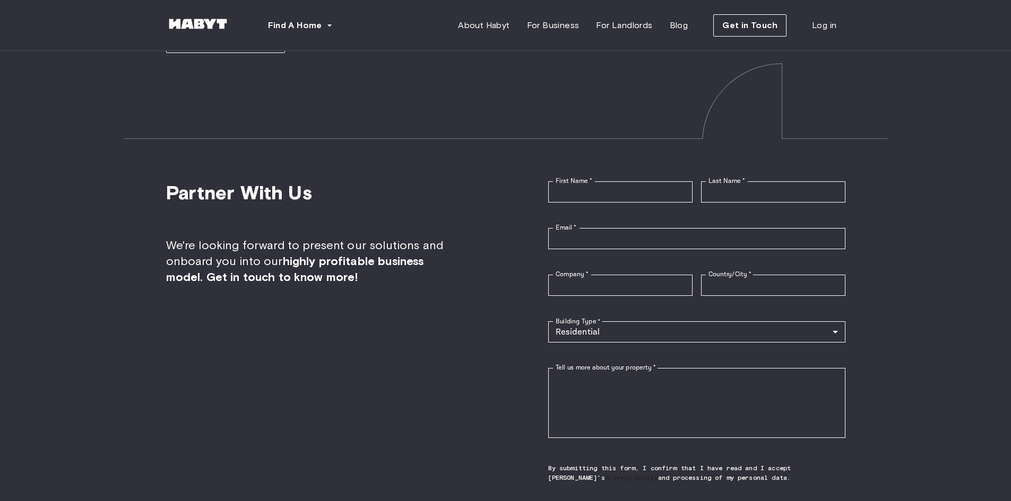
scroll to position [2054, 0]
